Goal: Find contact information: Find contact information

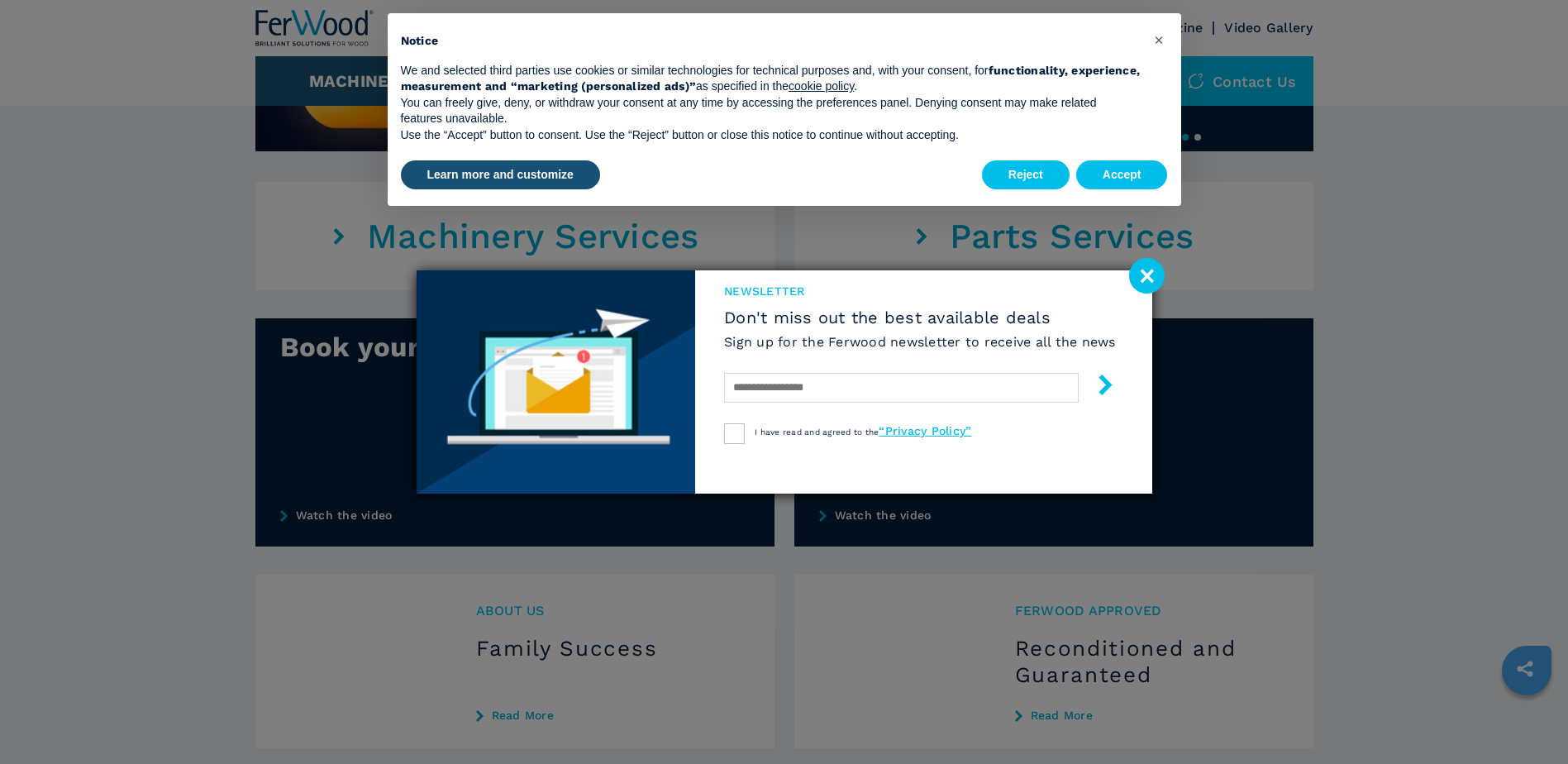
scroll to position [990, 0]
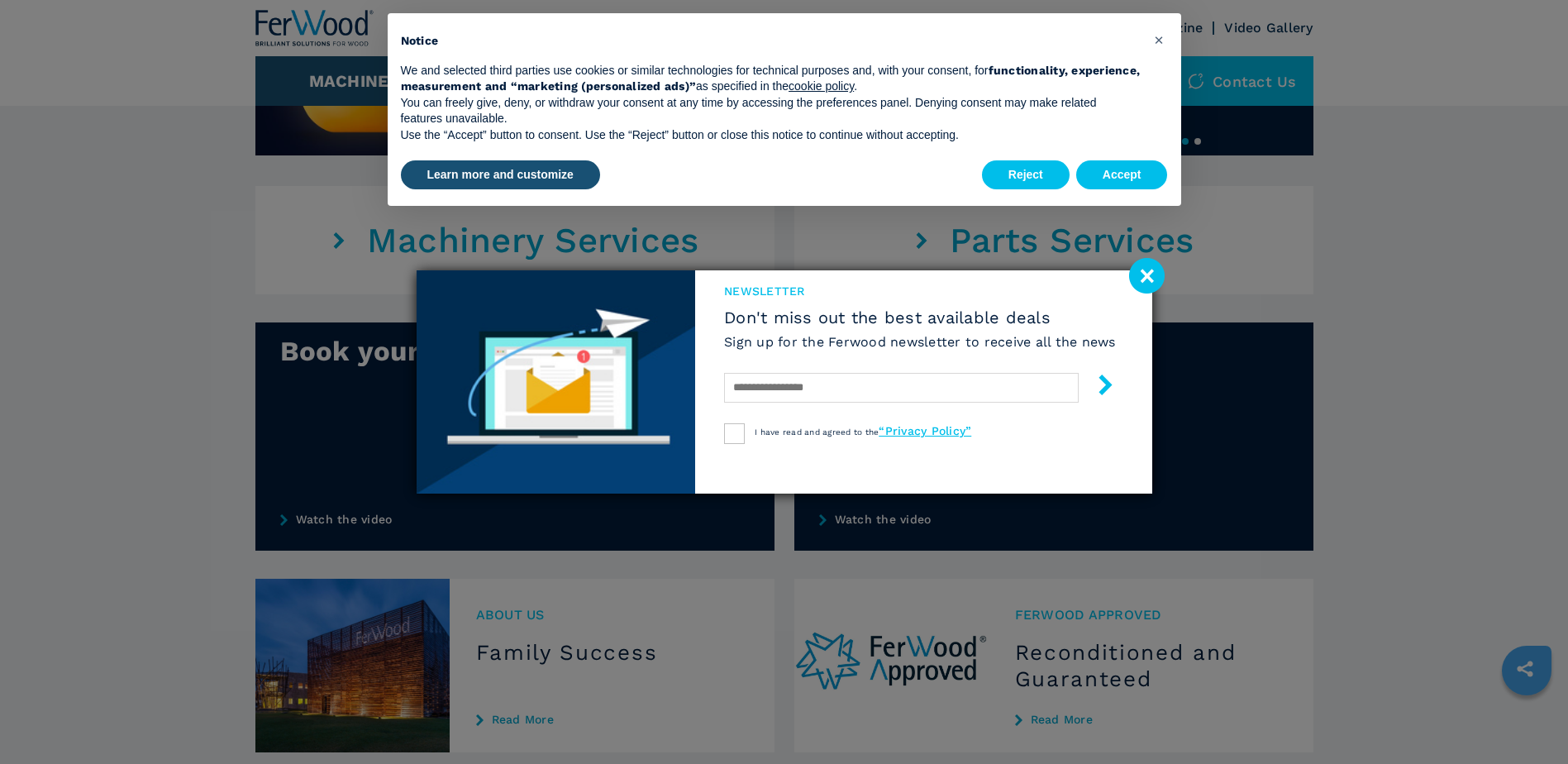
click at [1152, 287] on image at bounding box center [1147, 275] width 36 height 36
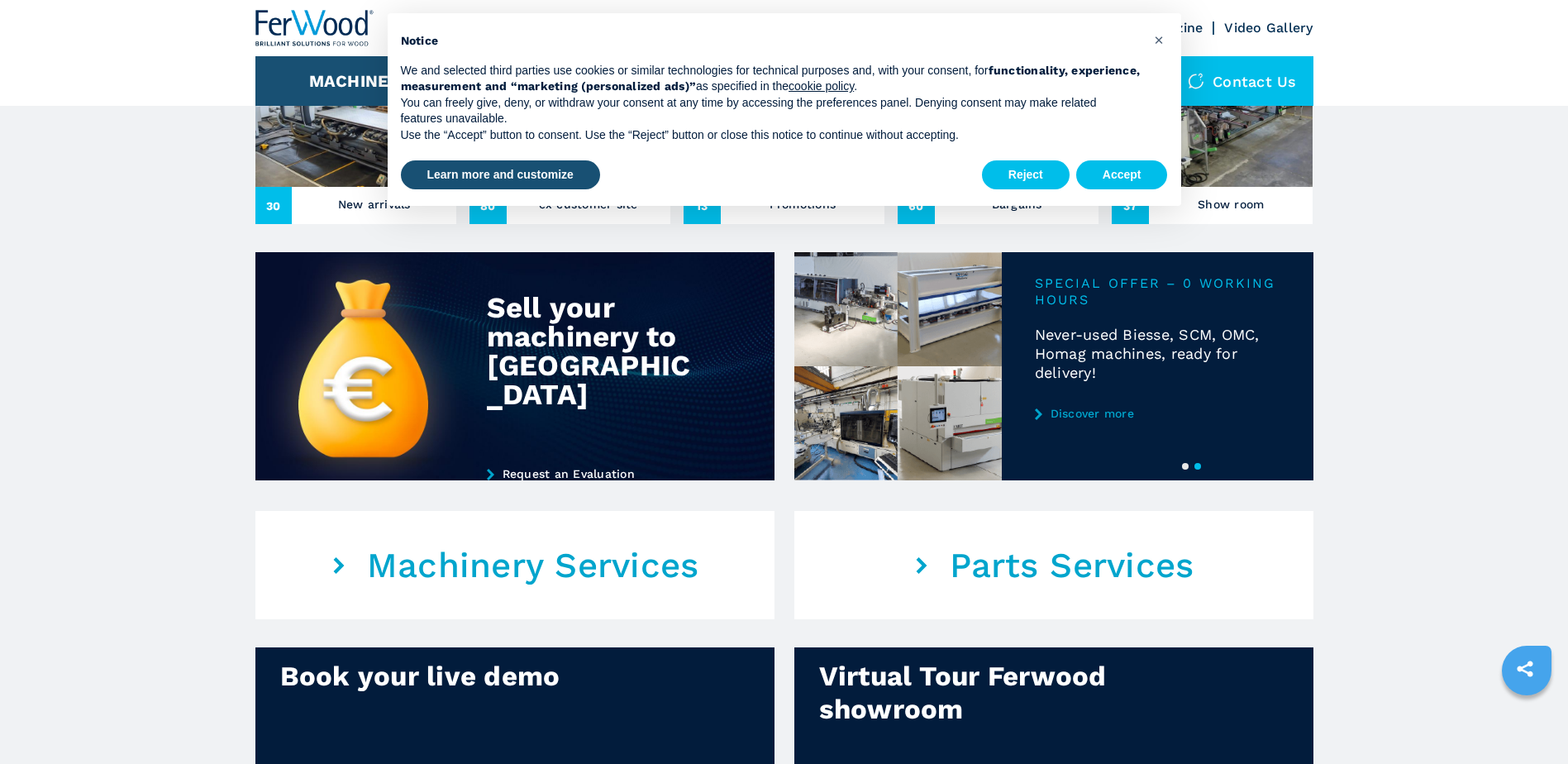
scroll to position [659, 0]
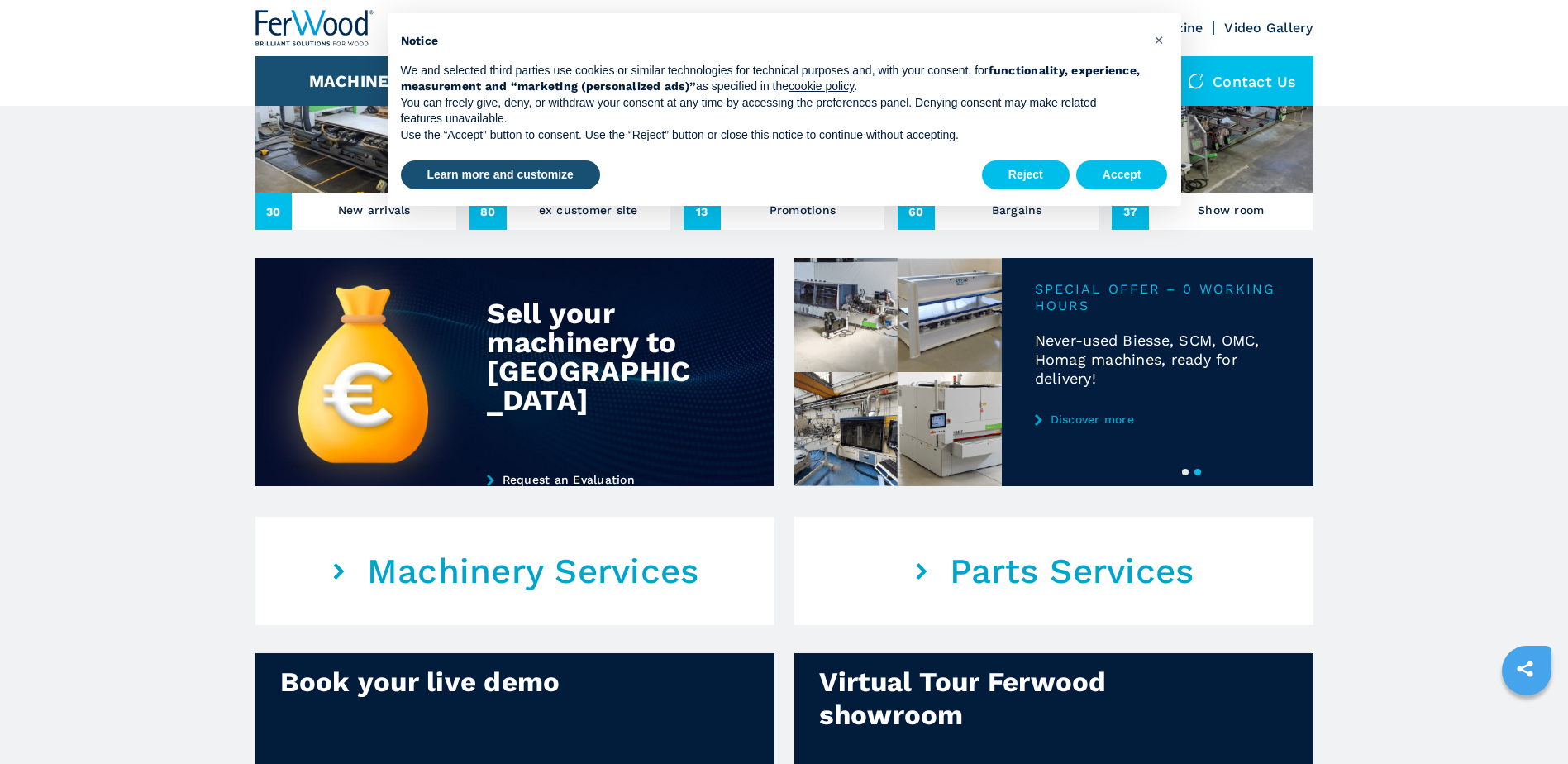
click at [1160, 56] on div "Notice We and selected third parties use cookies or similar technologies for te…" at bounding box center [784, 85] width 794 height 144
click at [1160, 47] on span "×" at bounding box center [1159, 40] width 10 height 20
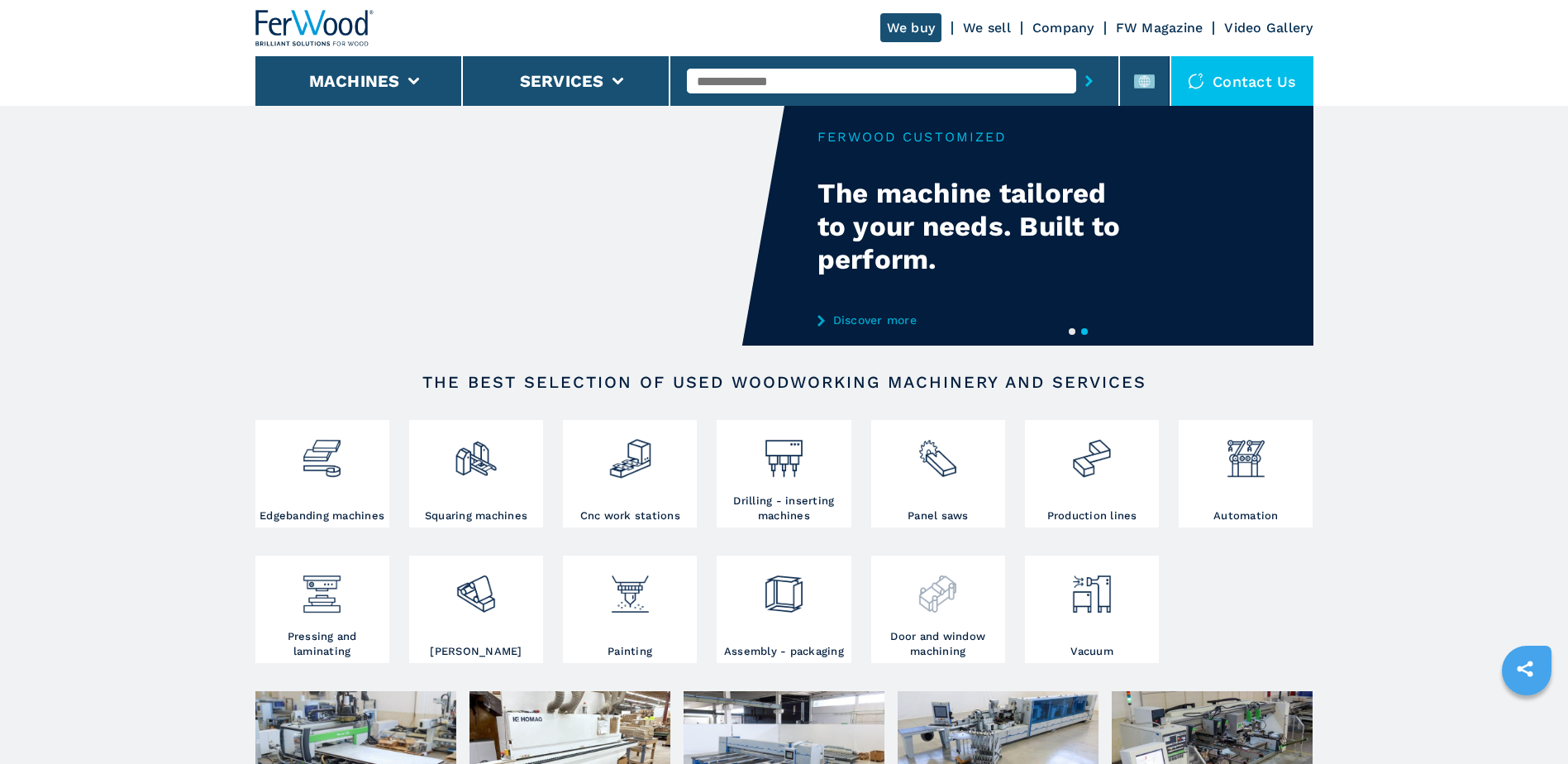
scroll to position [0, 0]
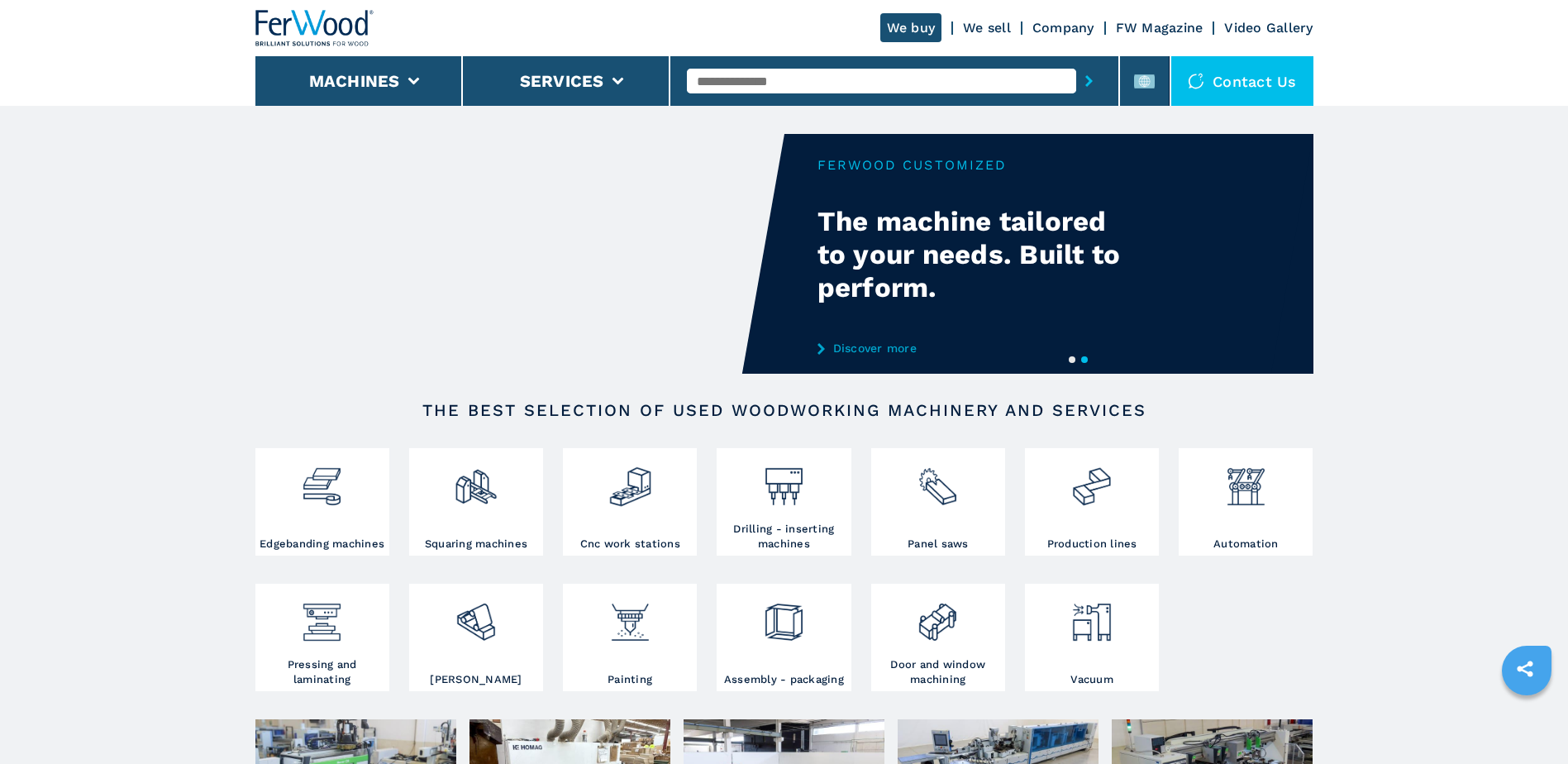
click at [1087, 32] on link "Company" at bounding box center [1064, 27] width 62 height 16
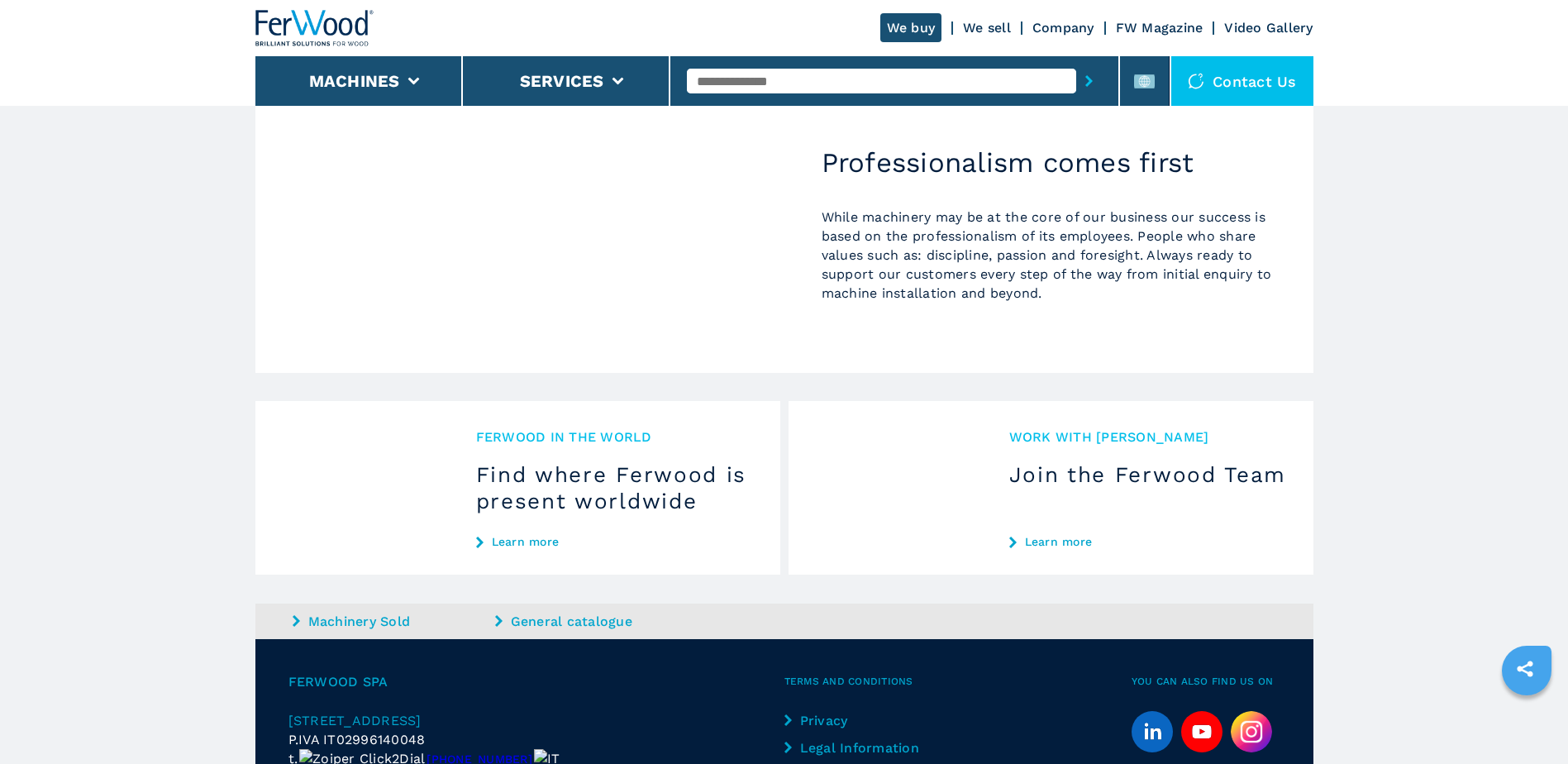
scroll to position [1502, 0]
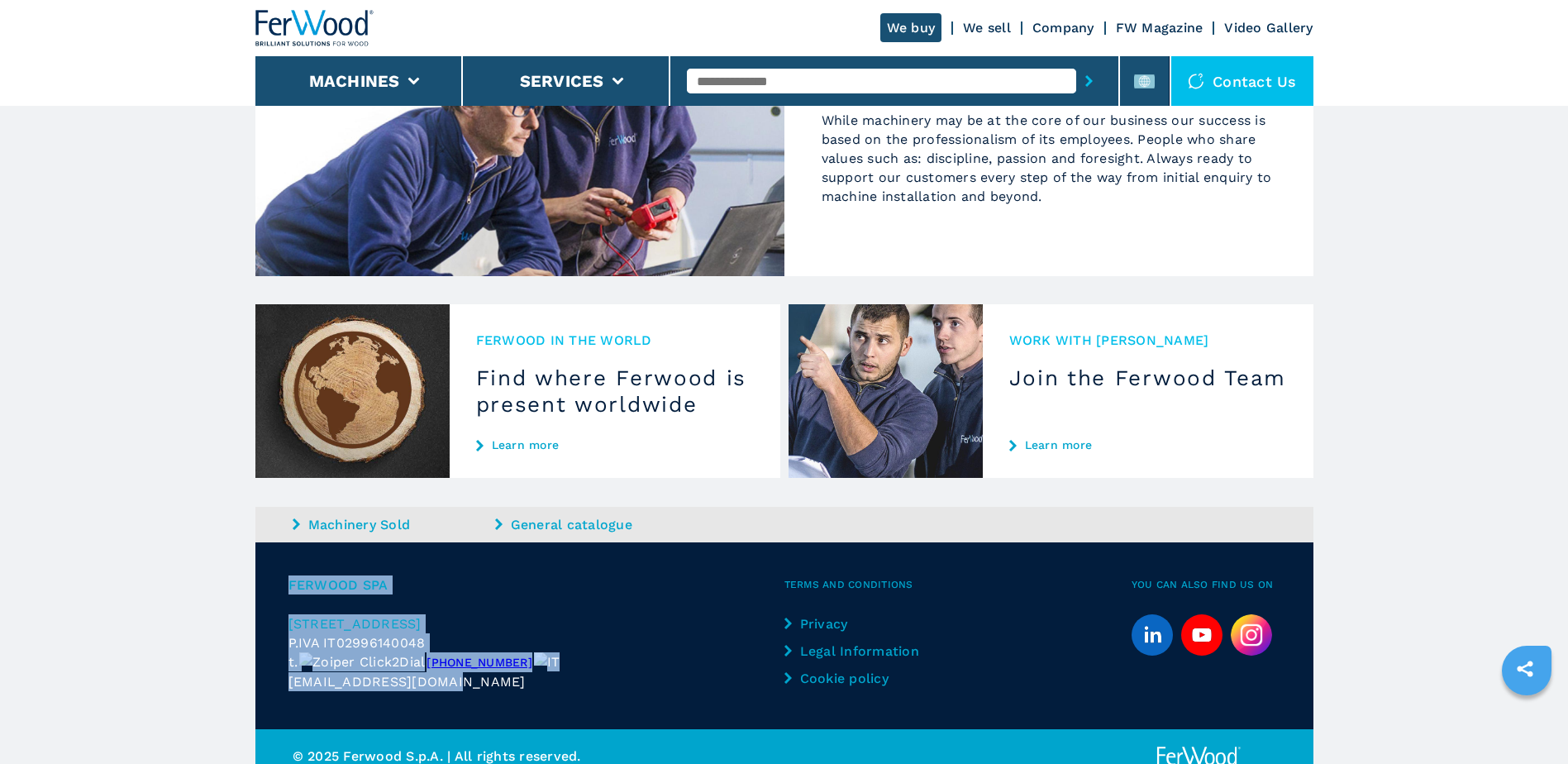
drag, startPoint x: 494, startPoint y: 677, endPoint x: 278, endPoint y: 564, distance: 243.8
click at [278, 564] on div "Ferwood Spa Via Langhe 4/A | 12042 Pollenzo (CN) P.IVA IT02996140048 t. +39 017…" at bounding box center [784, 636] width 1058 height 187
copy div "Ferwood Spa Via Langhe 4/A | 12042 Pollenzo (CN) P.IVA IT02996140048 t. +39 017…"
